Goal: Task Accomplishment & Management: Complete application form

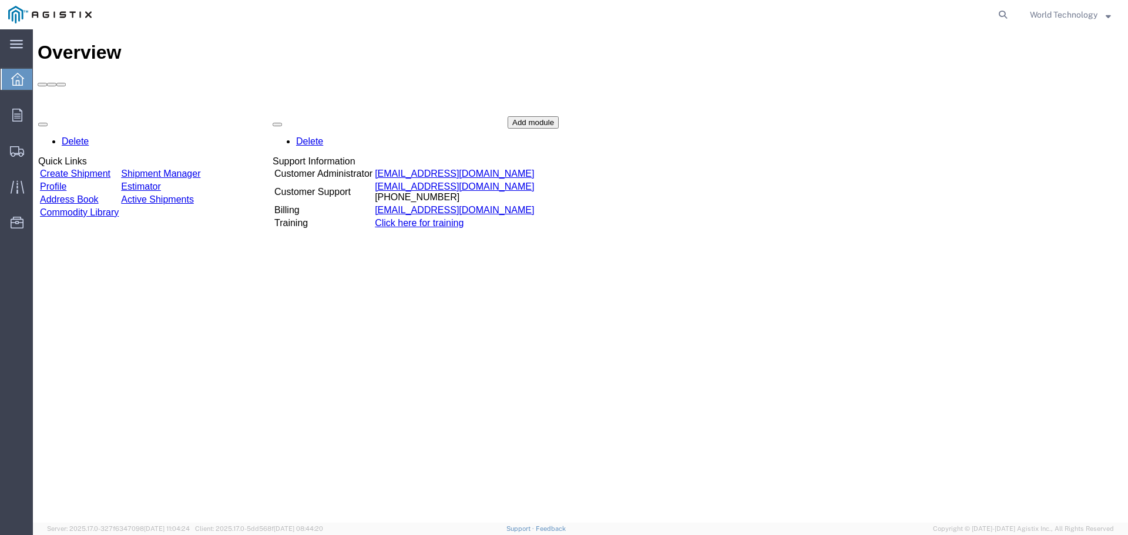
click at [113, 116] on div "Delete Quick Links Create Shipment Shipment Manager Profile Estimator Address B…" at bounding box center [581, 204] width 1086 height 176
click at [114, 116] on div "Delete Quick Links Create Shipment Shipment Manager Profile Estimator Address B…" at bounding box center [581, 204] width 1086 height 176
click at [110, 169] on link "Create Shipment" at bounding box center [74, 174] width 71 height 10
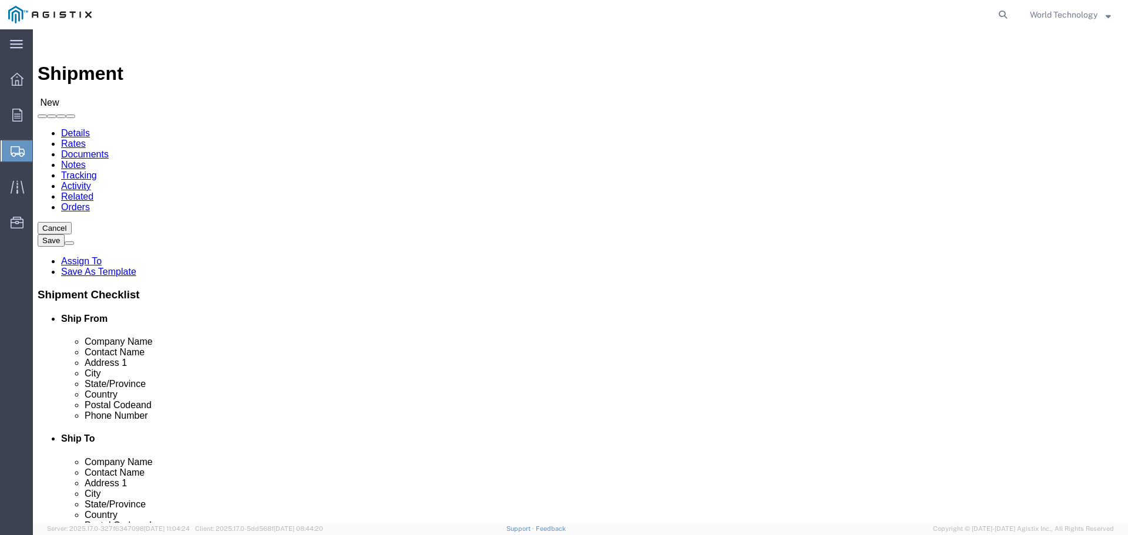
select select
click select "Select PG&E World Wide Technology Inc"
select select "9596"
click select "Select PG&E World Wide Technology Inc"
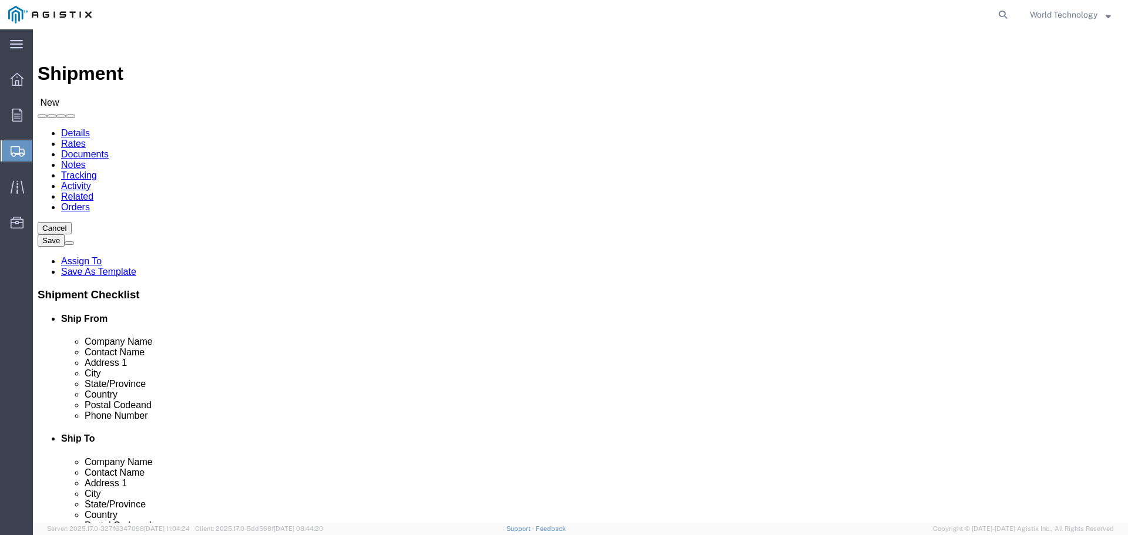
select select "PURCHORD"
select select
select select "MYPROFILE"
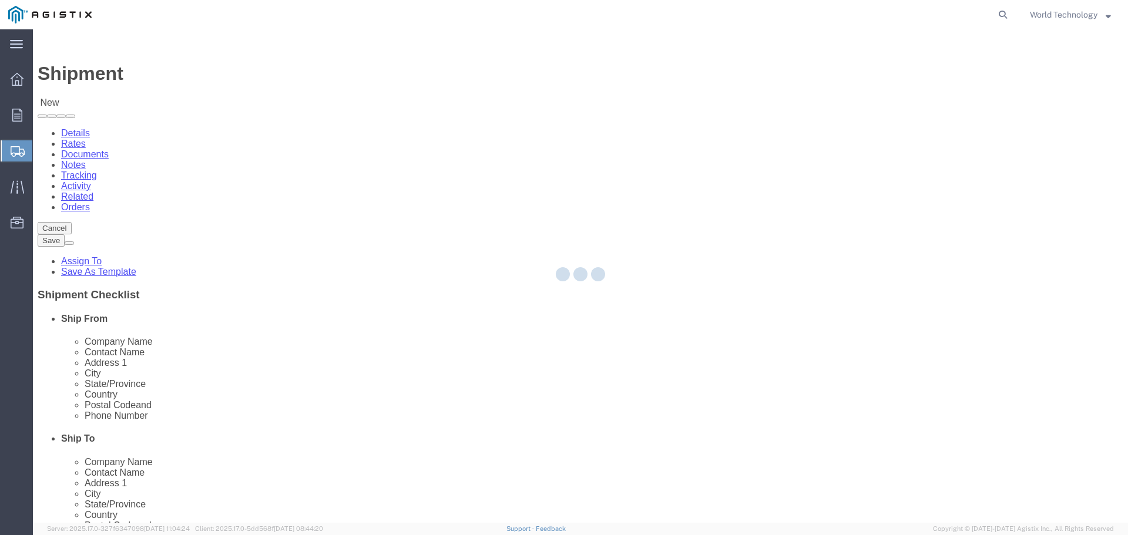
type input "World Wide Technology Inc"
type input "World Technology"
type input "[STREET_ADDRESS]"
type input "[GEOGRAPHIC_DATA]"
type input "62025"
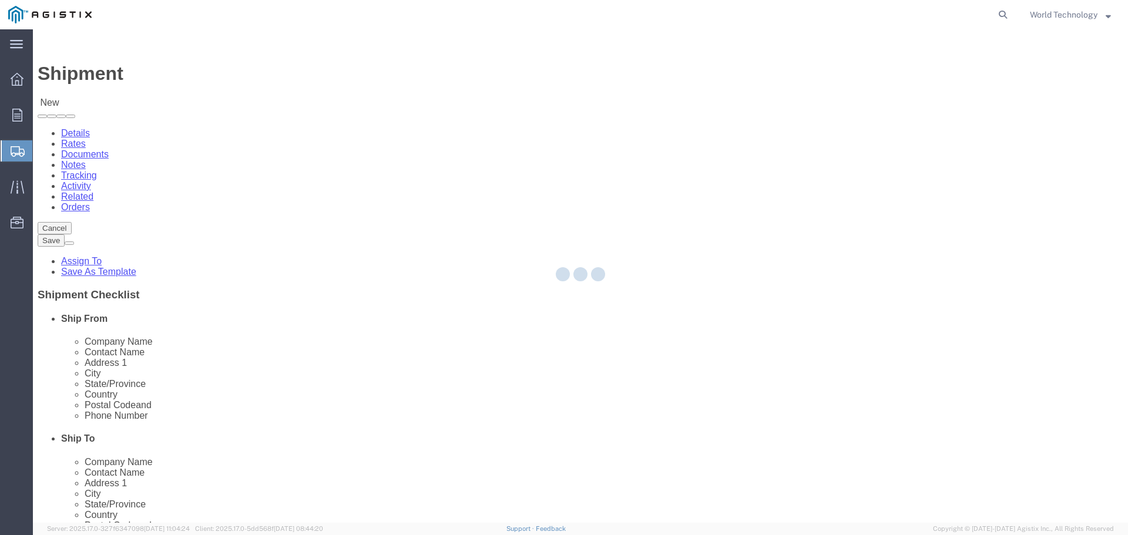
type input "3148240378"
type input "[EMAIL_ADDRESS][DOMAIN_NAME]"
checkbox input "true"
select select "IL"
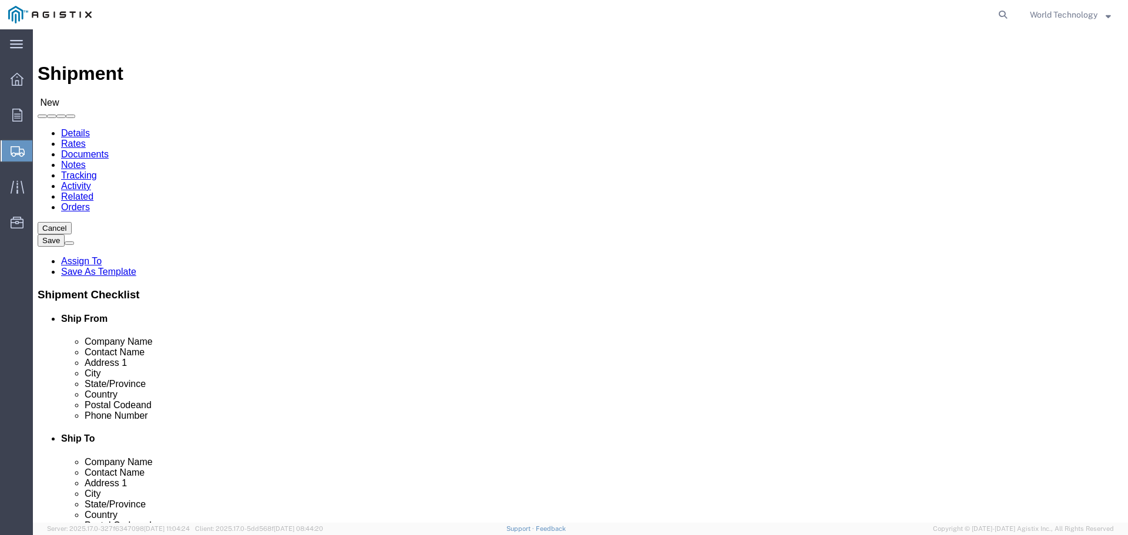
click select "Select All Others [GEOGRAPHIC_DATA] [GEOGRAPHIC_DATA] [GEOGRAPHIC_DATA] [GEOGRA…"
select select "23082"
click select "Select All Others [GEOGRAPHIC_DATA] [GEOGRAPHIC_DATA] [GEOGRAPHIC_DATA] [GEOGRA…"
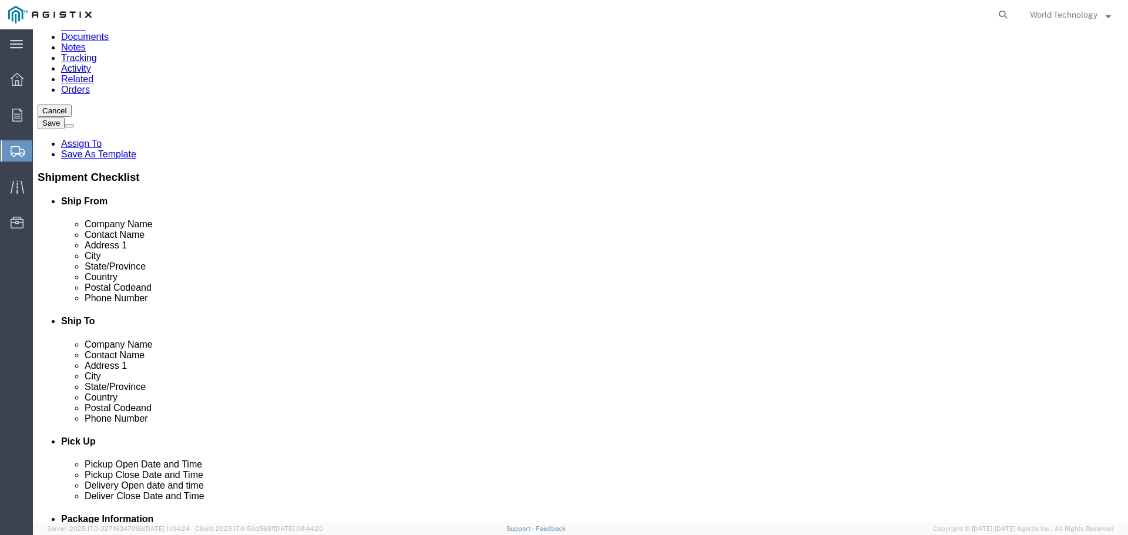
scroll to position [1822, 0]
select select "19732"
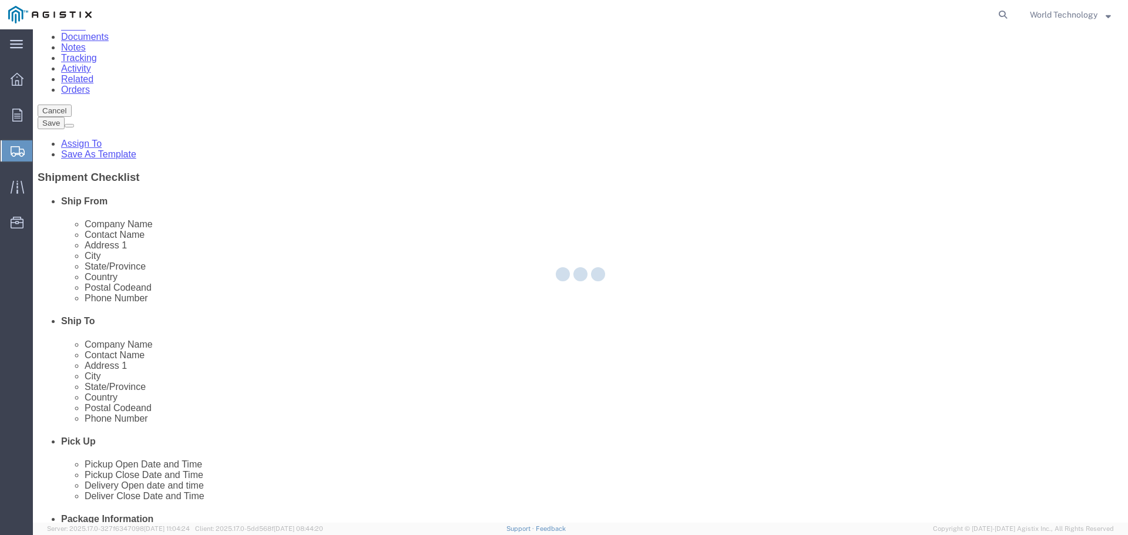
type input "67002"
type input "PG&E"
type input "725 [US_STATE]"
type input "[GEOGRAPHIC_DATA]"
type input "94533-6207"
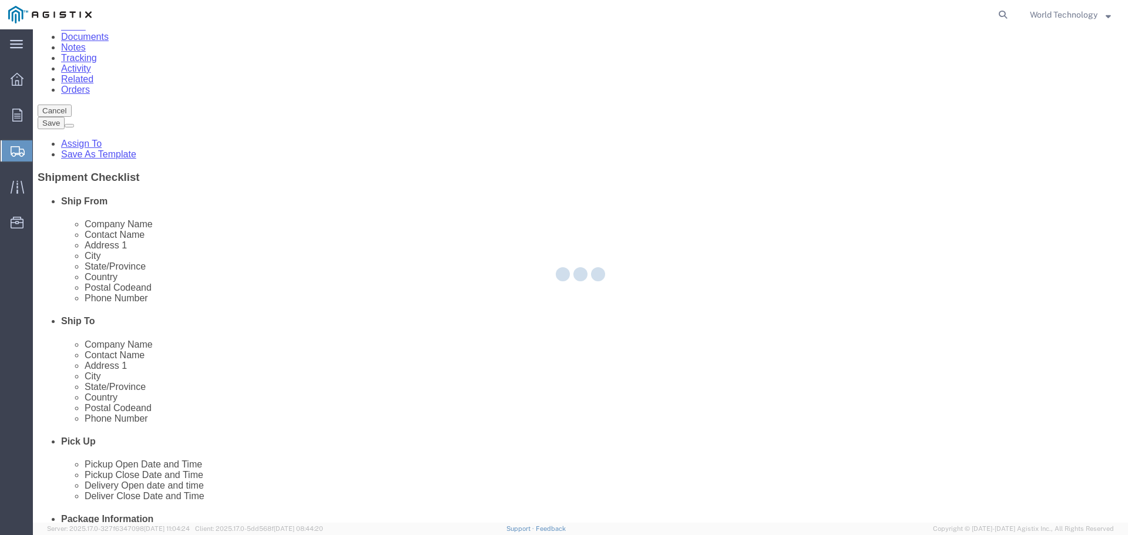
select select "CA"
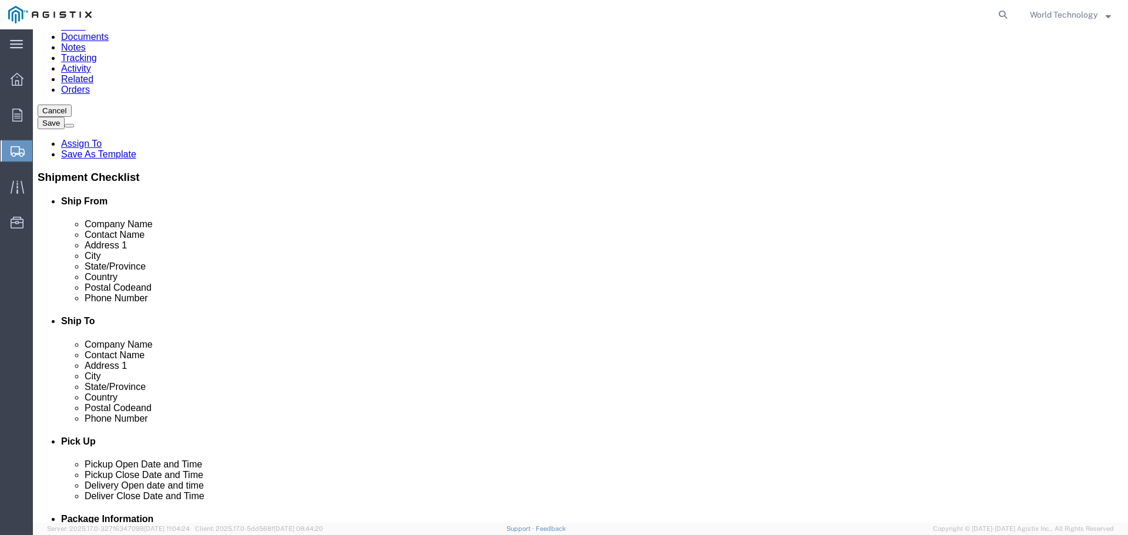
scroll to position [1783, 0]
select select "71545"
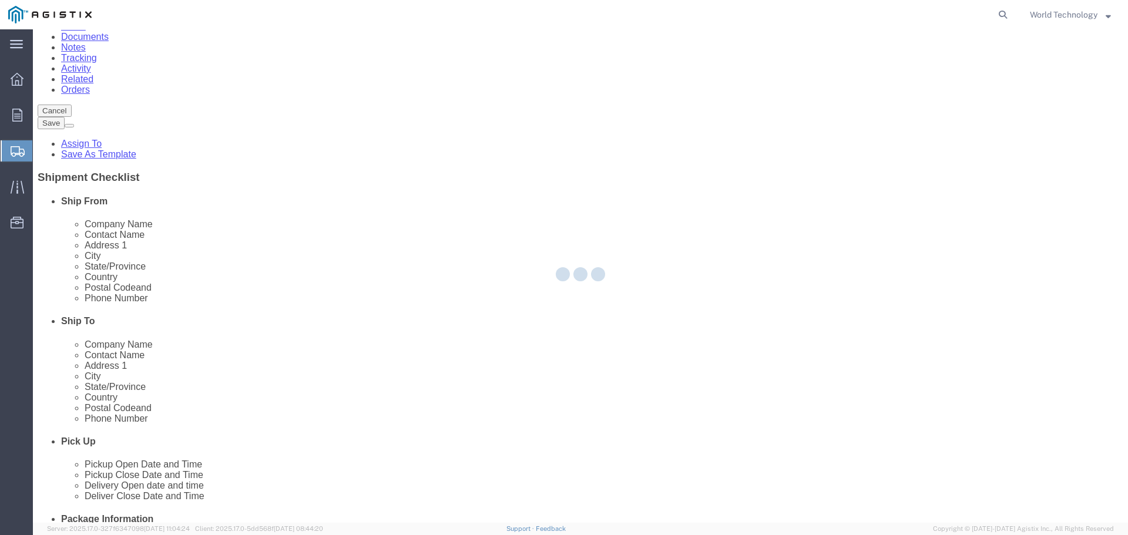
type input "[STREET_ADDRESS][PERSON_NAME]"
type input "[GEOGRAPHIC_DATA]"
type input "94533-6808"
select select "CA"
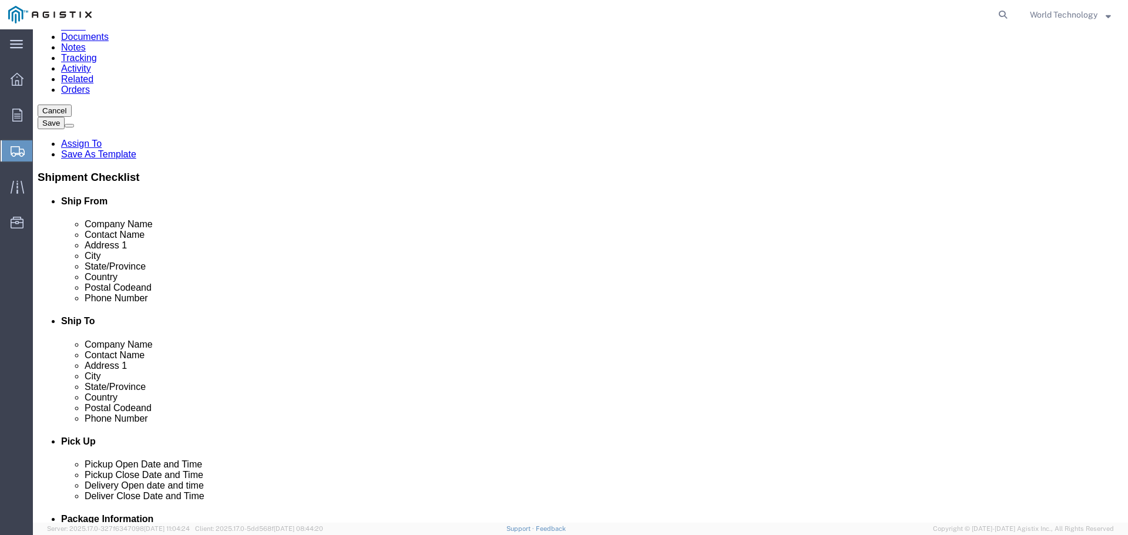
click input "text"
type input "[PERSON_NAME]"
type input "5302158177"
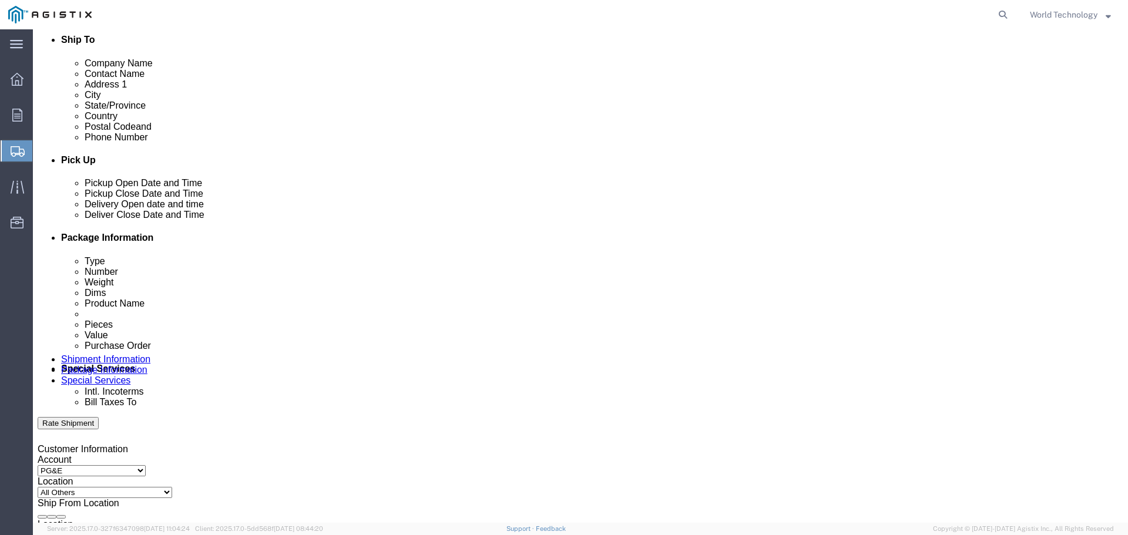
scroll to position [411, 0]
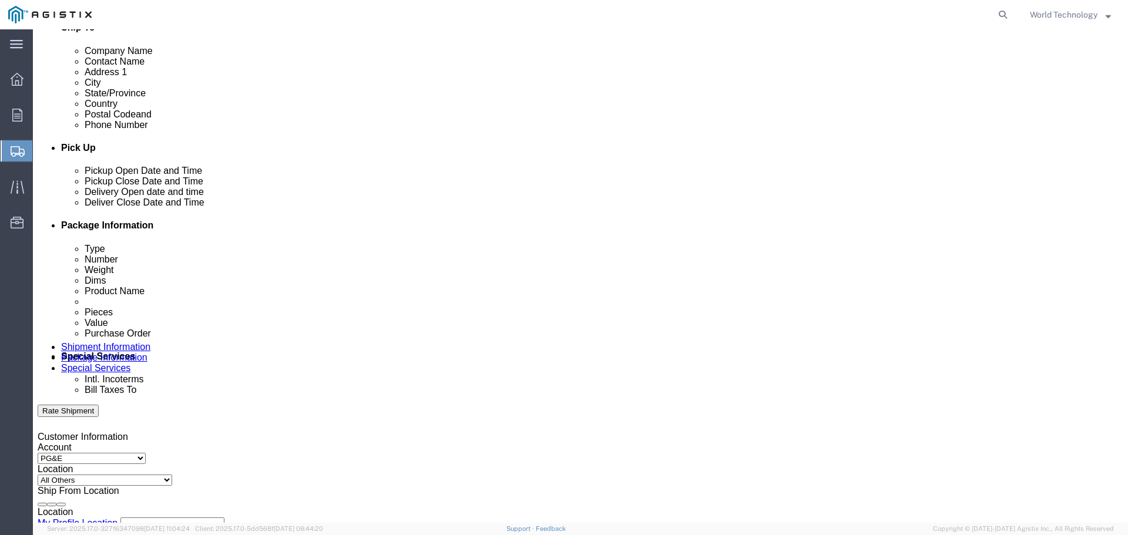
click icon
click div "[DATE] 12:00 PM"
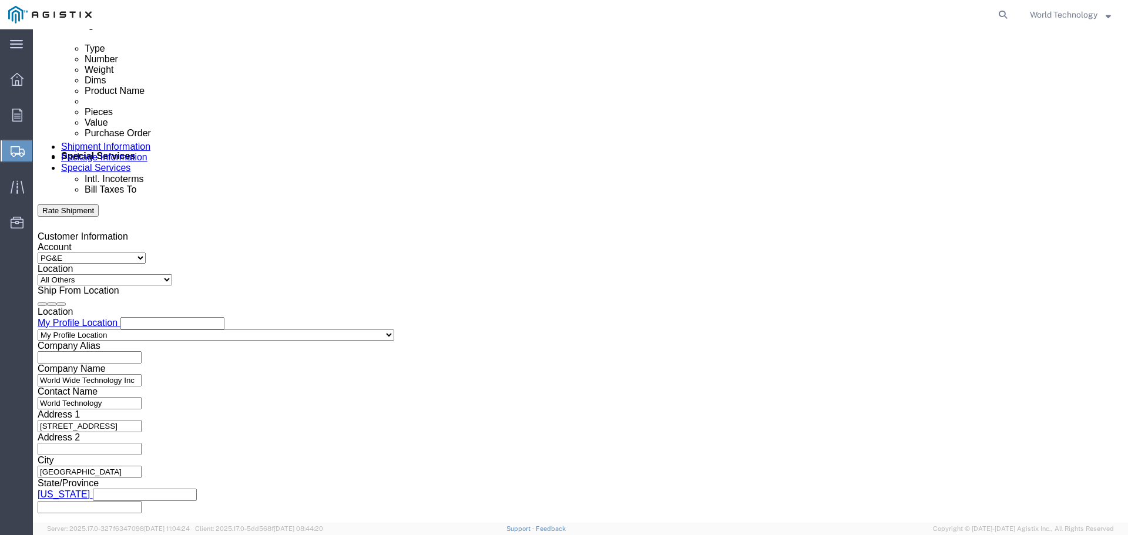
type input "8:00 PM"
click button "Apply"
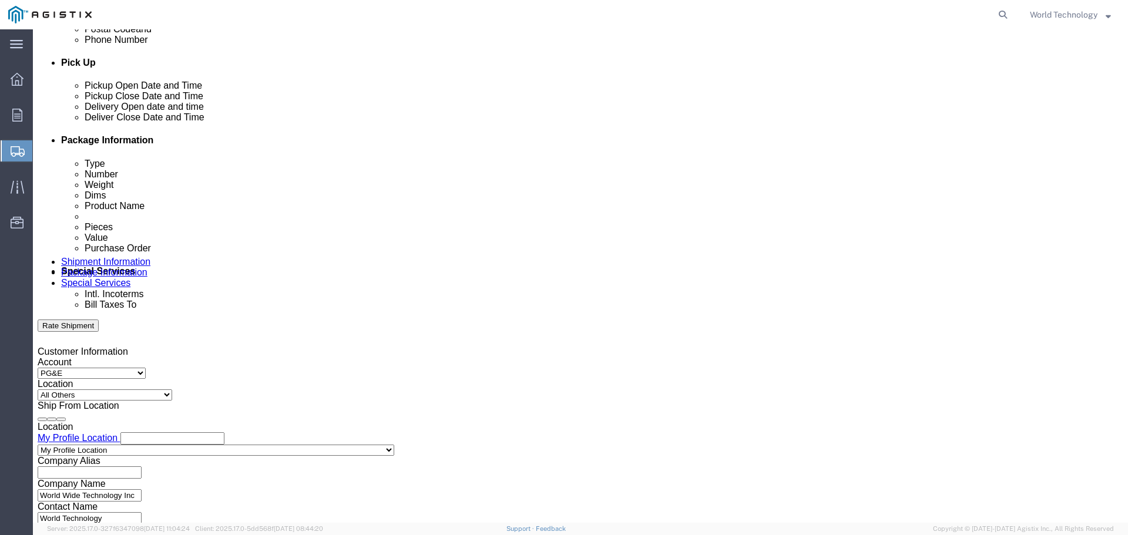
scroll to position [494, 0]
click div
click input "9:00 PM"
type input "8:00 AM"
click button "Apply"
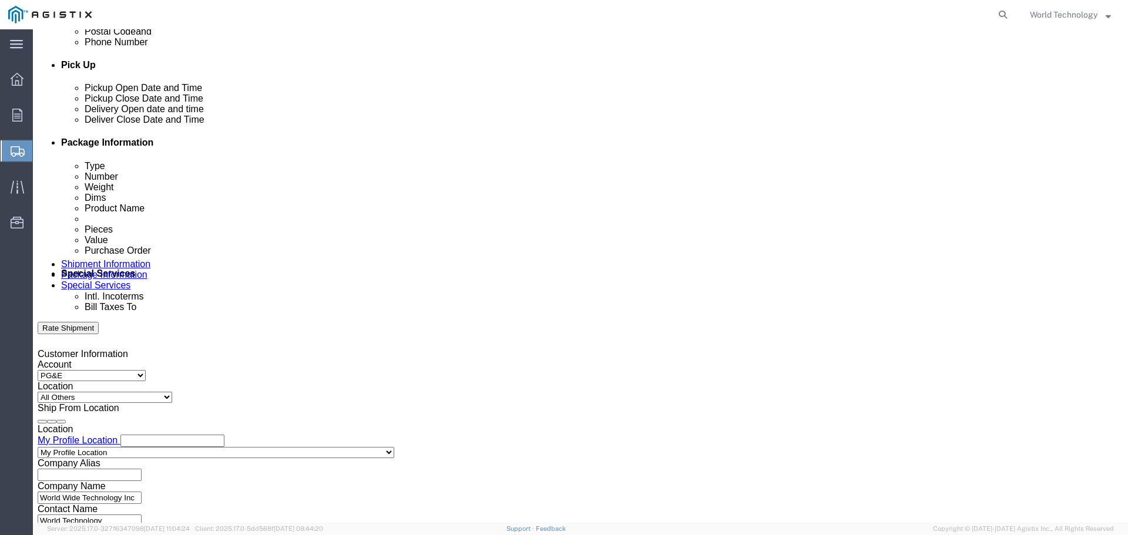
click div
type input "3:00 PM"
click button "Apply"
click input "text"
type input "2701223552"
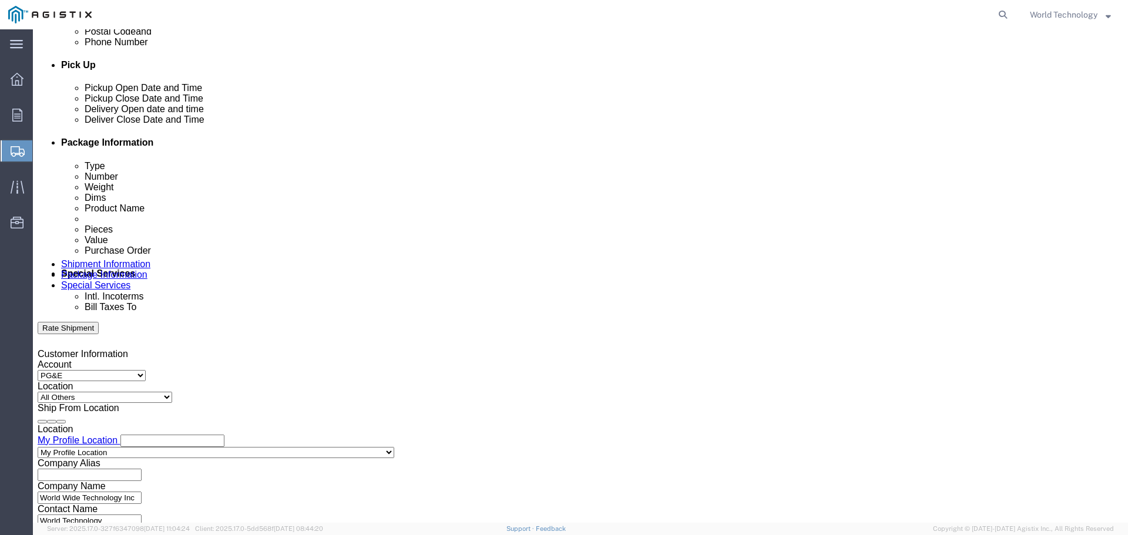
click select "Select Account Type Activity ID Airline Appointment Number ASN Batch Request # …"
select select "DELNUM"
click select "Select Account Type Activity ID Airline Appointment Number ASN Batch Request # …"
click input "text"
type input "1601645134"
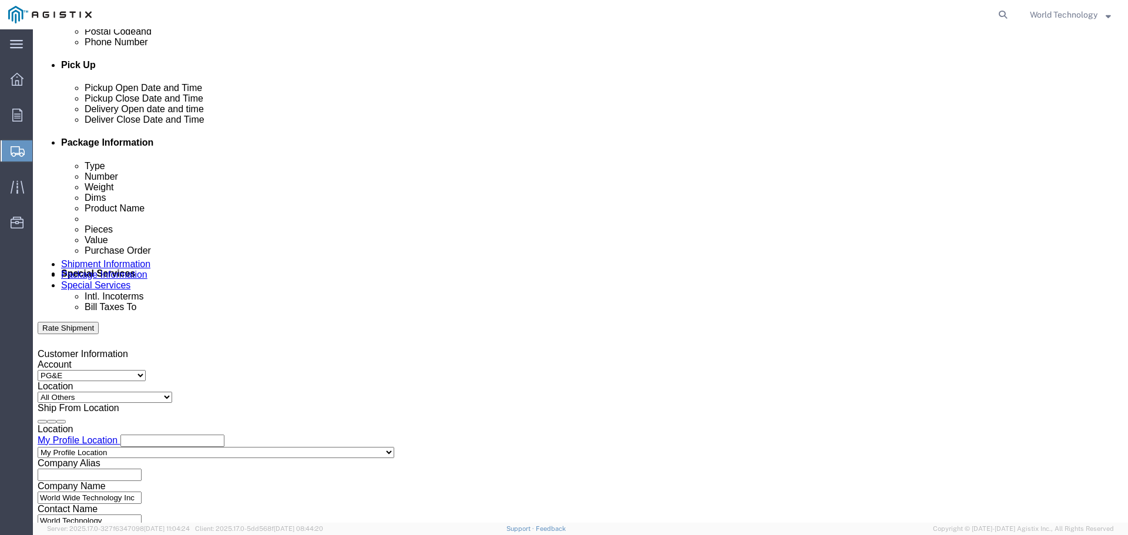
click select "Select Account Type Activity ID Airline Appointment Number ASN Batch Request # …"
select select "SALEORDR"
click select "Select Account Type Activity ID Airline Appointment Number ASN Batch Request # …"
click input "text"
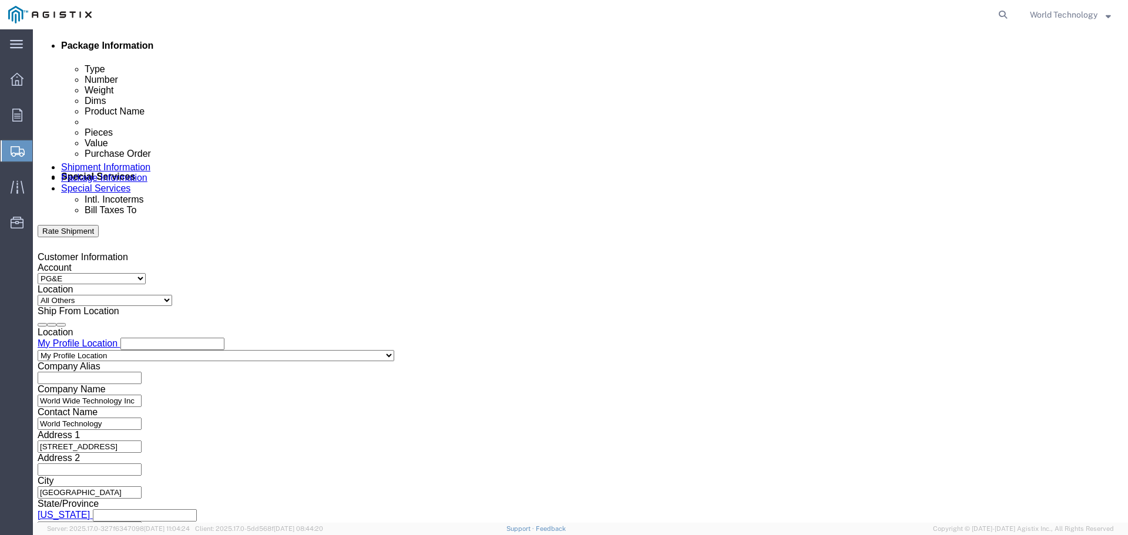
scroll to position [612, 0]
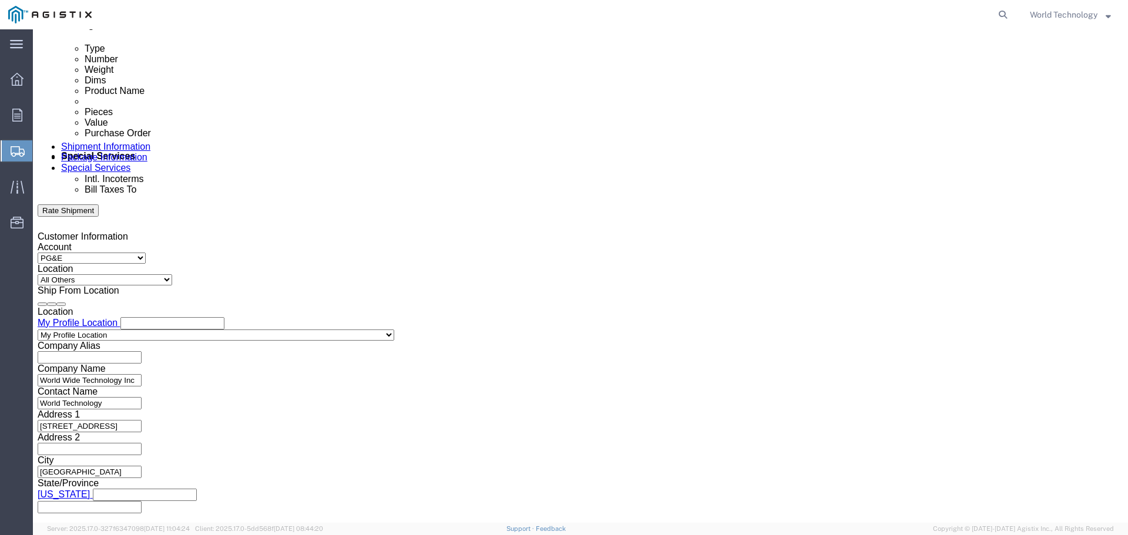
type input "12290786"
click div "Previous Continue"
click button "Continue"
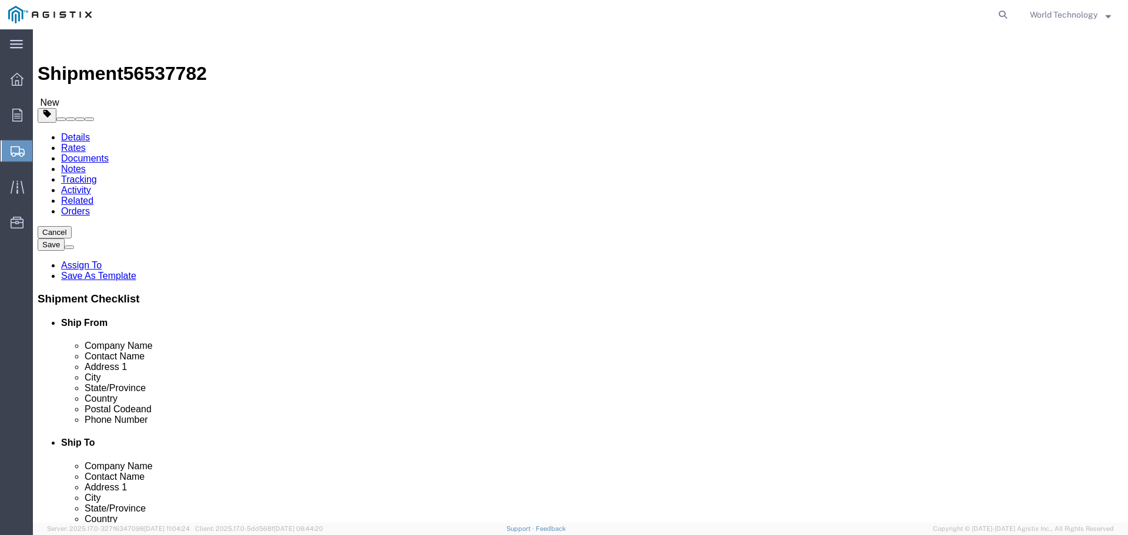
click select "Select Bulk Bundle(s) Cardboard Box(es) Carton(s) Crate(s) Drum(s) (Fiberboard)…"
select select "PSNS"
click select "Select Bulk Bundle(s) Cardboard Box(es) Carton(s) Crate(s) Drum(s) (Fiberboard)…"
click input "text"
type input "2"
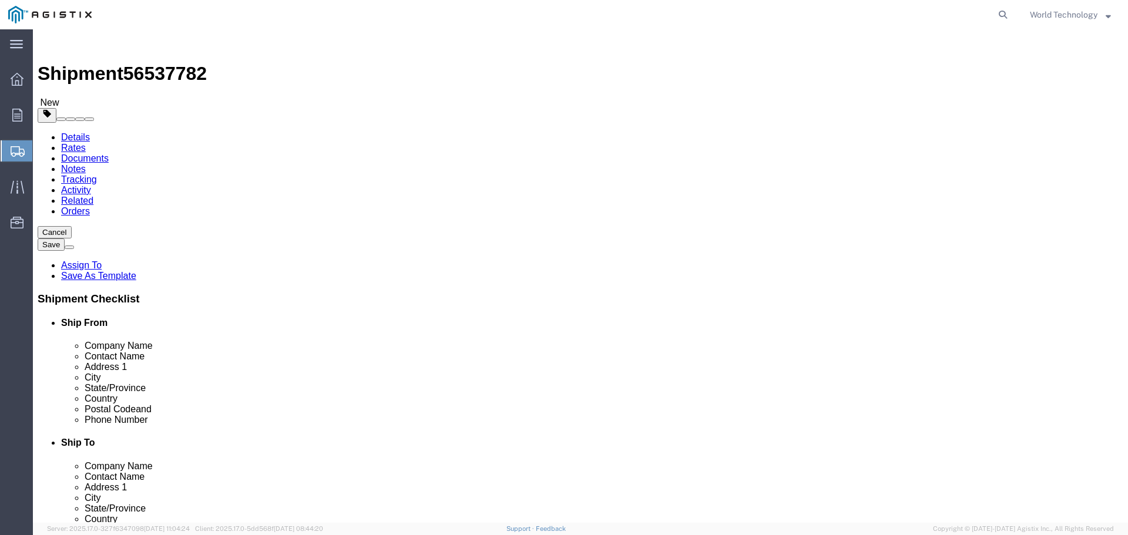
type input "173"
type input "48"
type input "40"
type input "27"
type input "173"
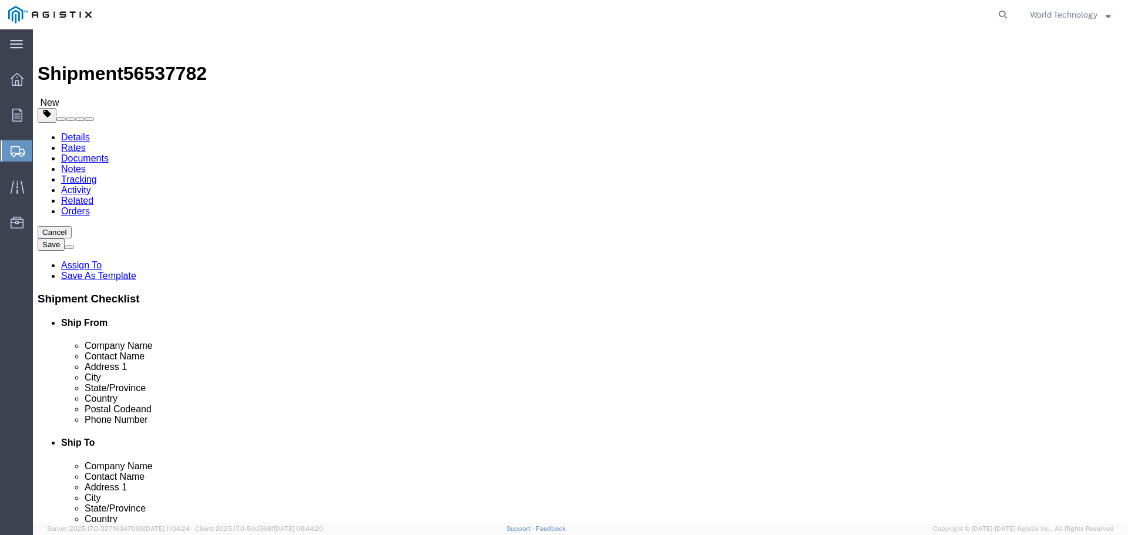
click div "173 x Pallet(s) Standard (Not Stackable) Package Type Select Bulk Bundle(s) Car…"
click span
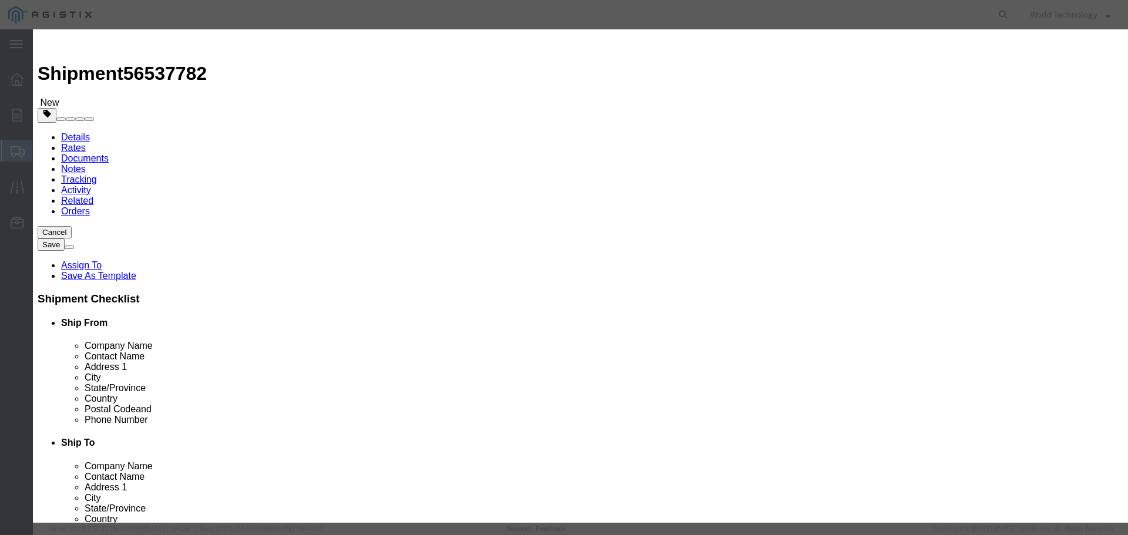
drag, startPoint x: 425, startPoint y: 120, endPoint x: 393, endPoint y: 91, distance: 44.1
click input "text"
type input "Computer Equipment"
type input "1"
type input "10000"
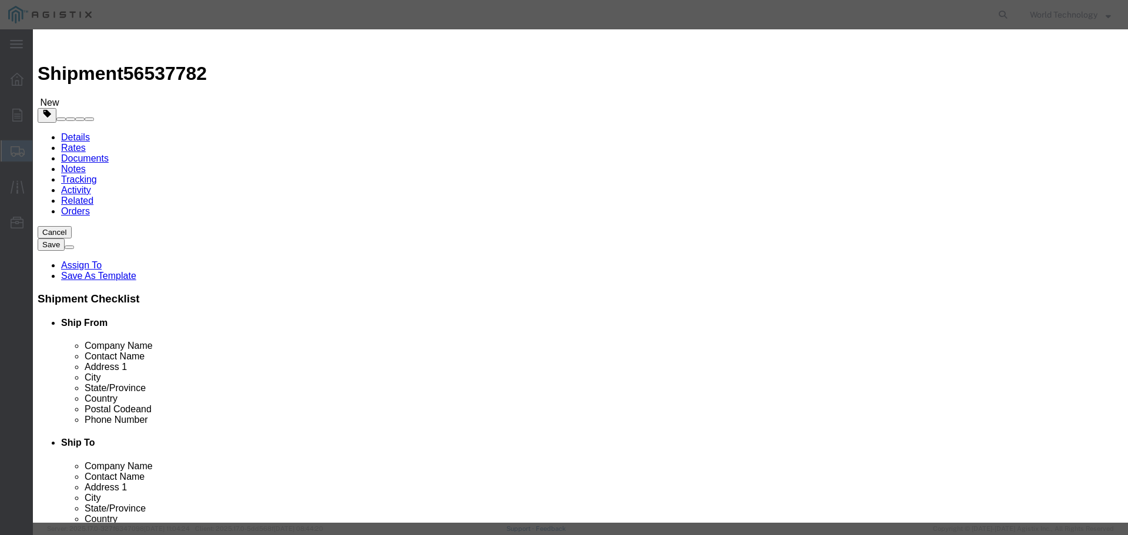
select select "USD"
select select "92.5"
click button "Save & Close"
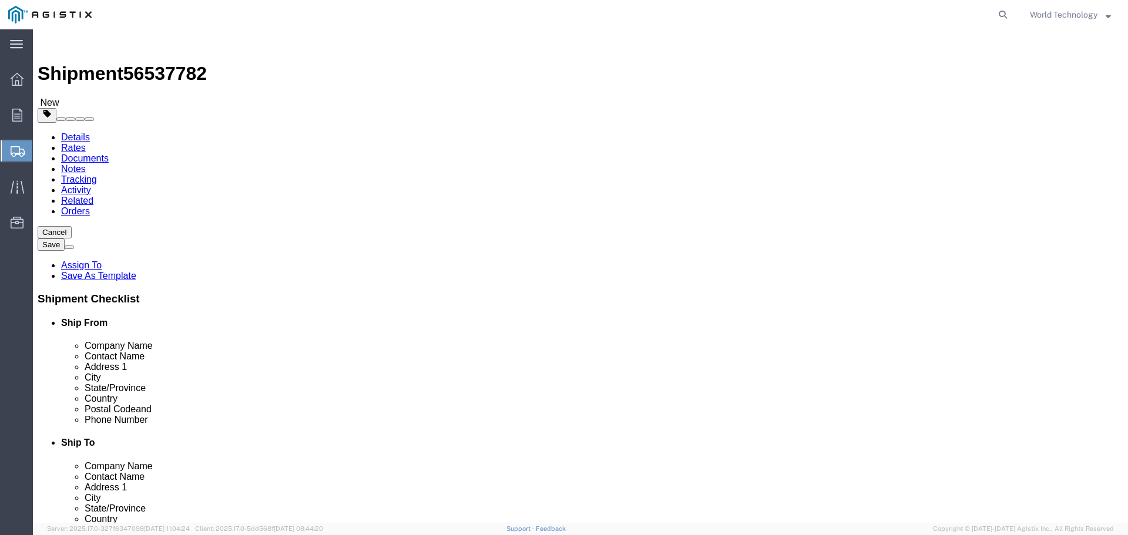
click input "173"
click button "Continue"
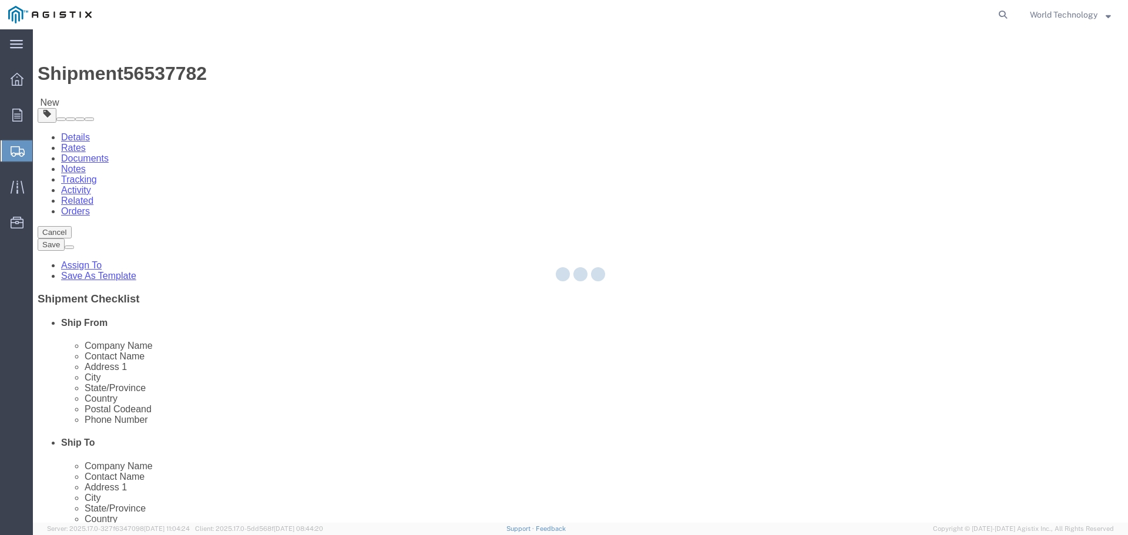
select select
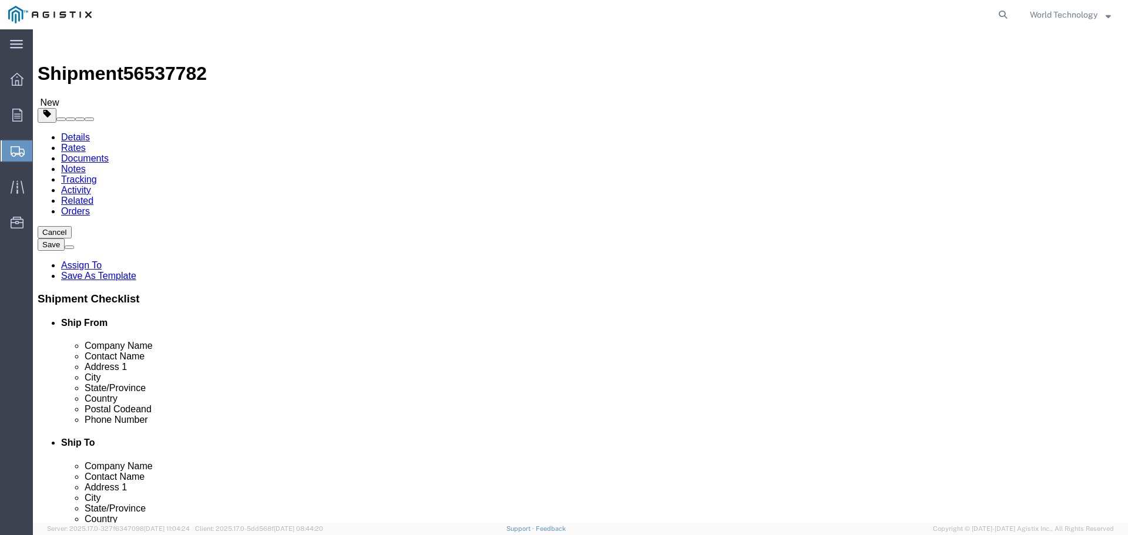
click link "Package Information"
click input "text"
type input "1"
click button "Continue"
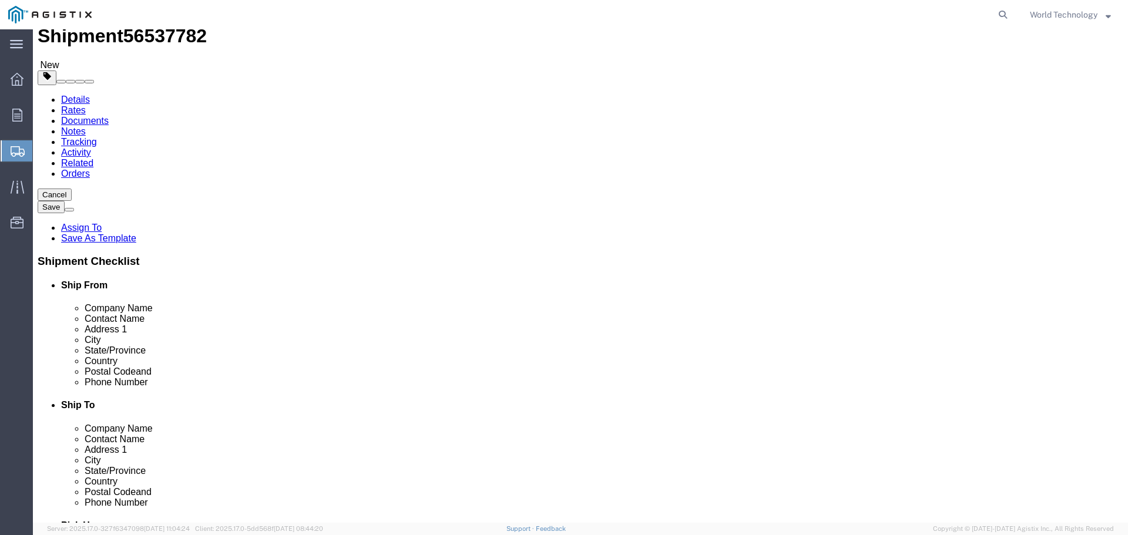
scroll to position [59, 0]
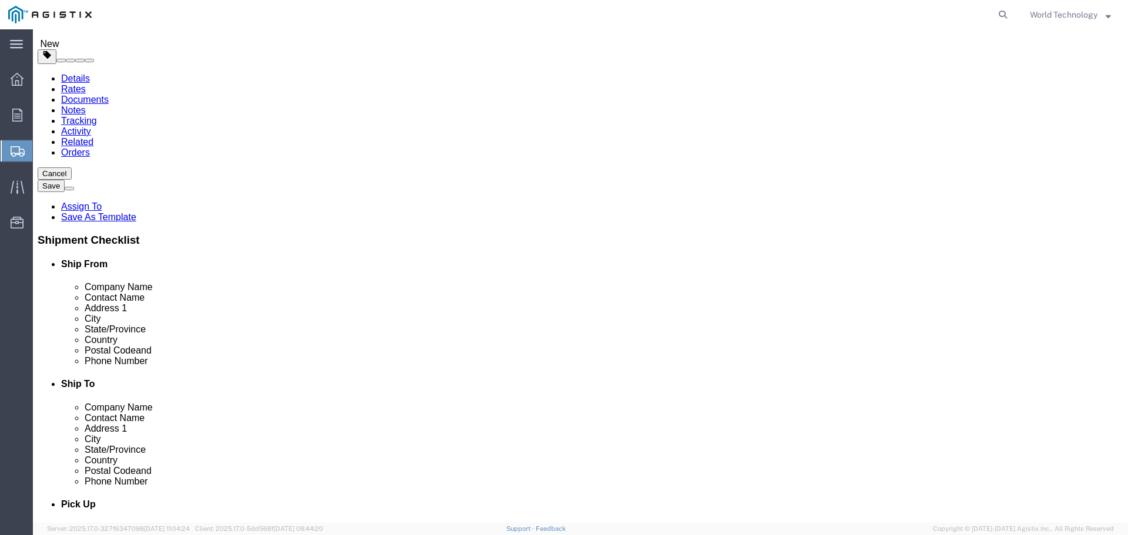
click select "Select 1 Day 2 Day 3-5 Day Economy 5+ Day"
select select "3-5 Day Economy"
click select "Select 1 Day 2 Day 3-5 Day Economy 5+ Day"
click div "Service Level Select 1 Day 2 Day 3-5 Day Economy 5+ Day Delivery Options Select…"
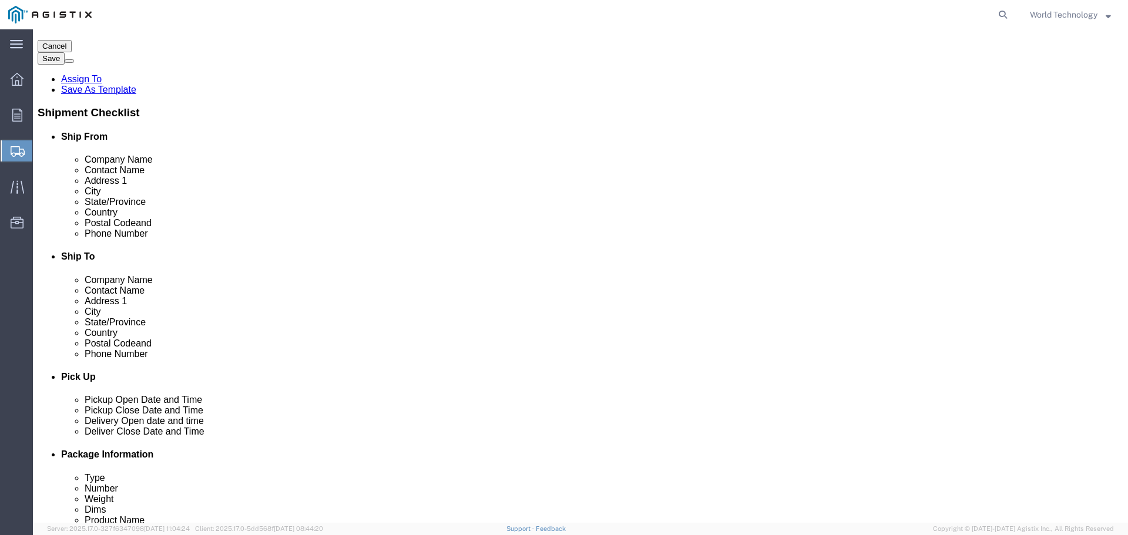
scroll to position [187, 0]
click button "Rate Shipment"
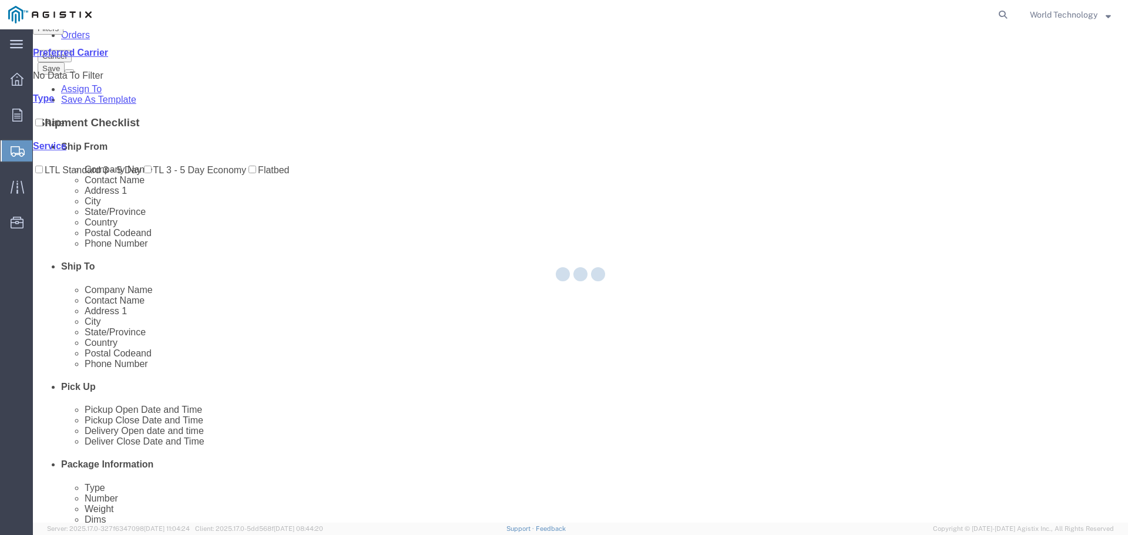
scroll to position [0, 0]
